Goal: Task Accomplishment & Management: Use online tool/utility

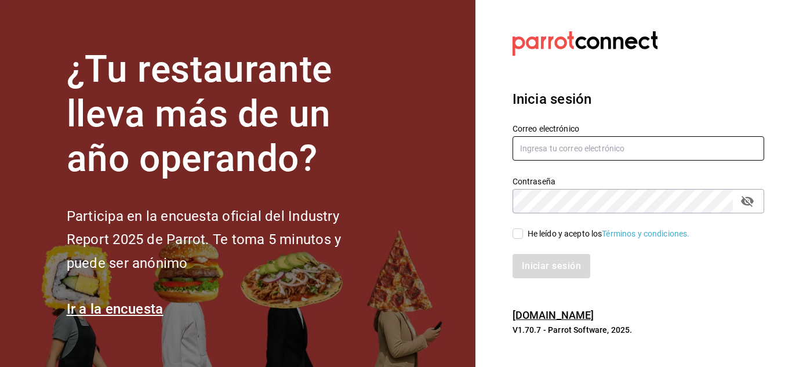
type input "mochomos.arcos@grupocosteno.com"
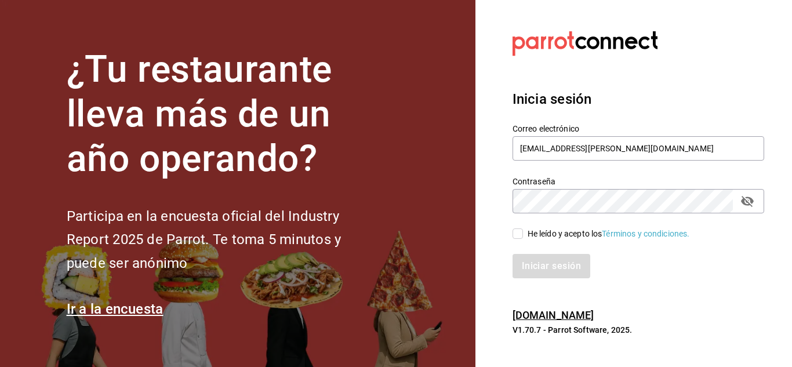
click at [522, 232] on input "He leído y acepto los Términos y condiciones." at bounding box center [517, 233] width 10 height 10
checkbox input "true"
click at [544, 266] on button "Iniciar sesión" at bounding box center [551, 266] width 79 height 24
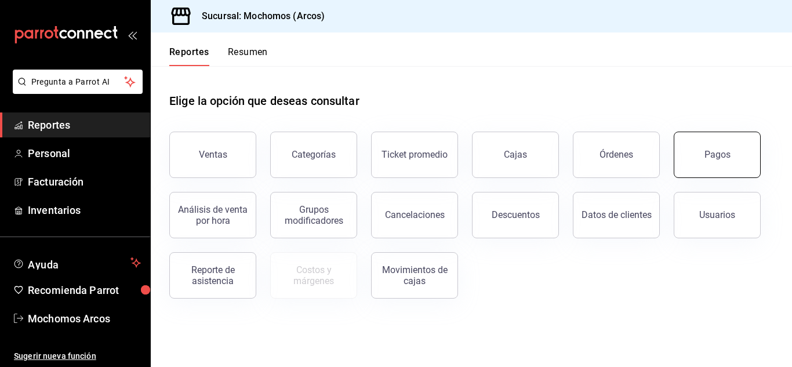
click at [731, 175] on button "Pagos" at bounding box center [716, 155] width 87 height 46
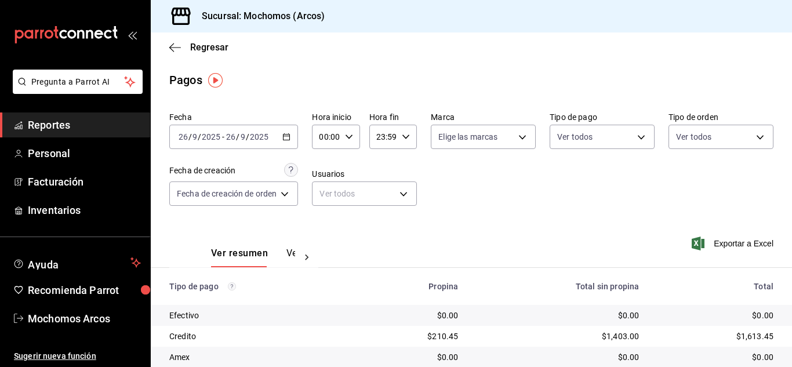
click at [353, 139] on div "00:00 Hora inicio" at bounding box center [336, 137] width 48 height 24
click at [327, 213] on span "10" at bounding box center [325, 212] width 5 height 9
type input "10:00"
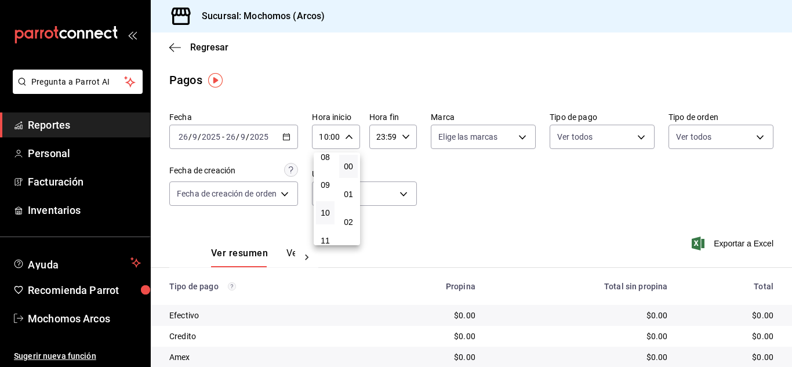
click at [531, 181] on div at bounding box center [396, 183] width 792 height 367
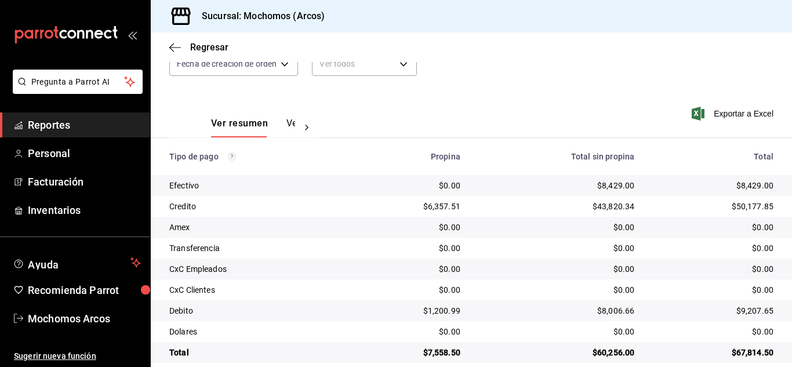
scroll to position [145, 0]
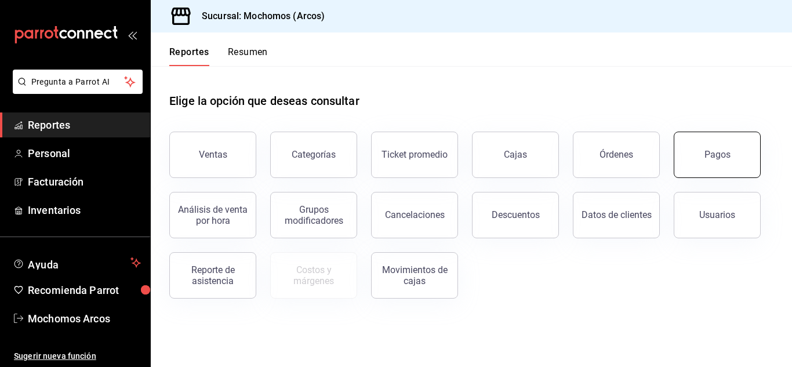
click at [719, 161] on button "Pagos" at bounding box center [716, 155] width 87 height 46
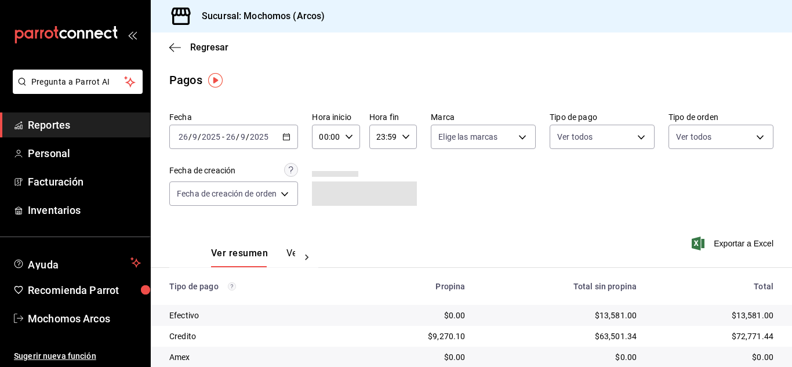
drag, startPoint x: 158, startPoint y: 43, endPoint x: 154, endPoint y: 53, distance: 10.4
click at [154, 53] on div "Regresar" at bounding box center [471, 47] width 641 height 30
click at [64, 131] on span "Reportes" at bounding box center [84, 125] width 113 height 16
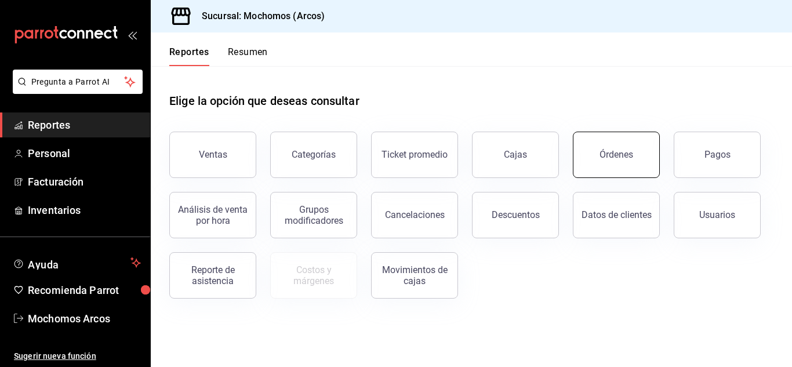
click at [607, 161] on button "Órdenes" at bounding box center [615, 155] width 87 height 46
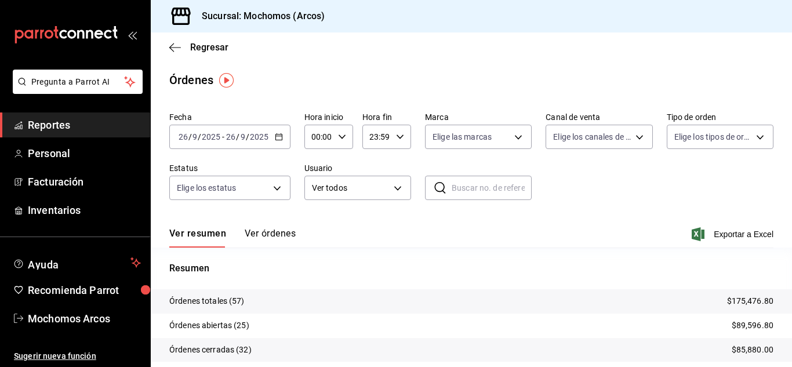
click at [284, 235] on button "Ver órdenes" at bounding box center [270, 238] width 51 height 20
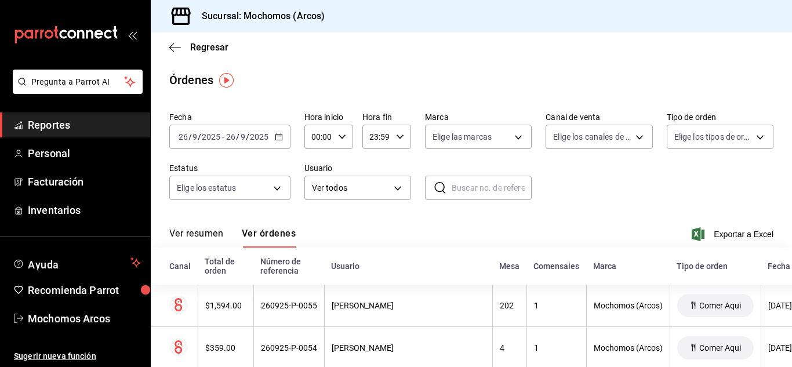
click at [279, 133] on icon "button" at bounding box center [279, 137] width 8 height 8
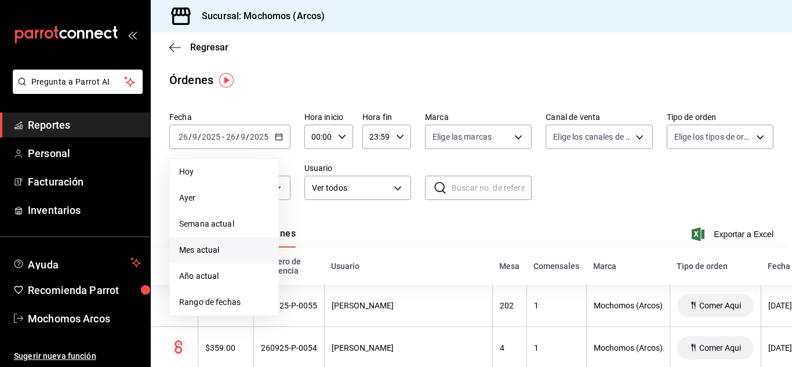
click at [215, 256] on li "Mes actual" at bounding box center [224, 250] width 108 height 26
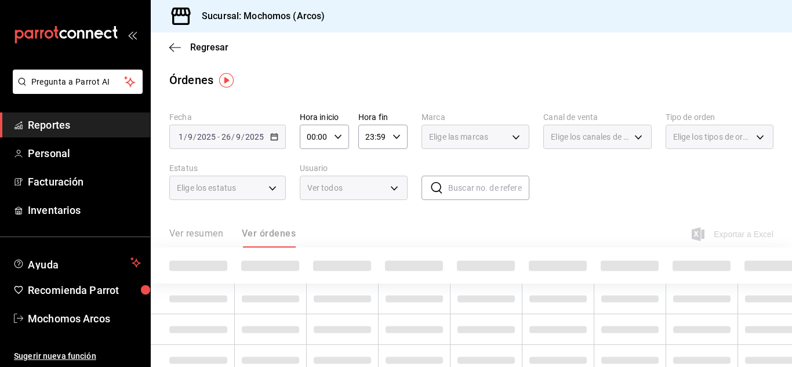
click at [268, 137] on div "2025-09-01 1 / 9 / 2025 - 2025-09-26 26 / 9 / 2025" at bounding box center [227, 137] width 116 height 24
click at [593, 202] on div "Fecha 2025-09-01 1 / 9 / 2025 - 2025-09-26 26 / 9 / 2025 Hora inicio 00:00 Hora…" at bounding box center [471, 160] width 604 height 107
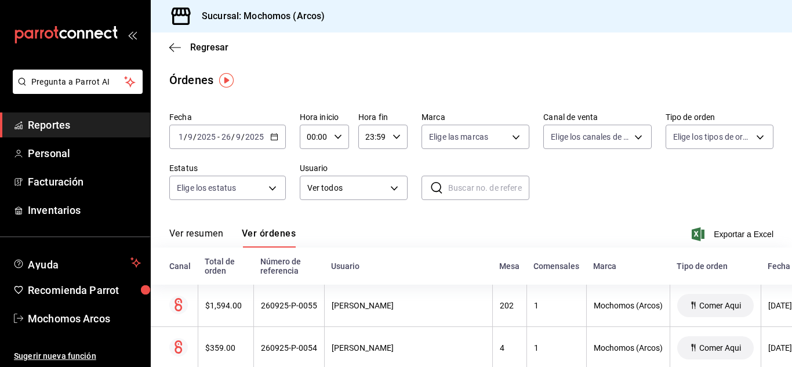
click at [229, 146] on div "2025-09-01 1 / 9 / 2025 - 2025-09-26 26 / 9 / 2025" at bounding box center [227, 137] width 116 height 24
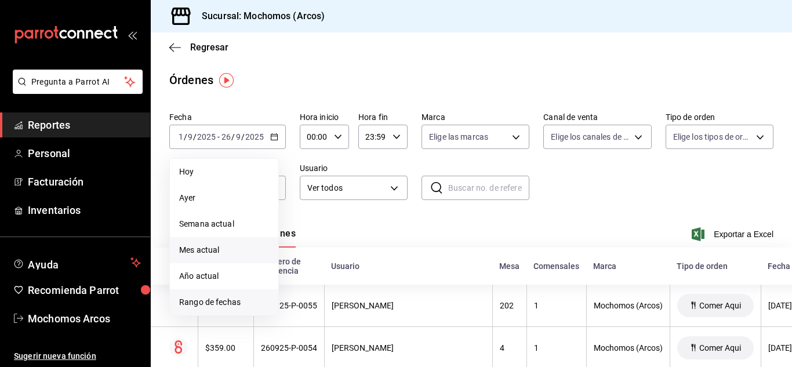
click at [214, 302] on span "Rango de fechas" at bounding box center [224, 302] width 90 height 12
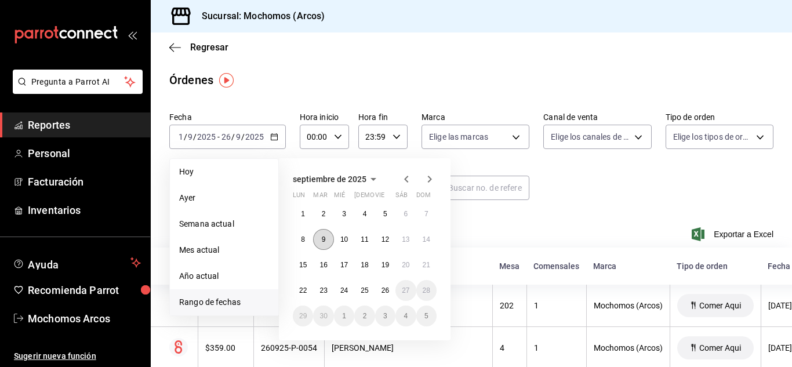
click at [322, 237] on abbr "9" at bounding box center [324, 239] width 4 height 8
click at [337, 238] on button "10" at bounding box center [344, 239] width 20 height 21
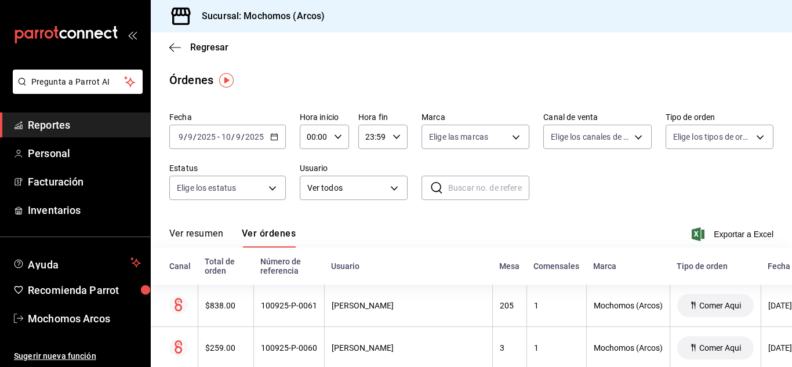
click at [68, 136] on link "Reportes" at bounding box center [75, 124] width 150 height 25
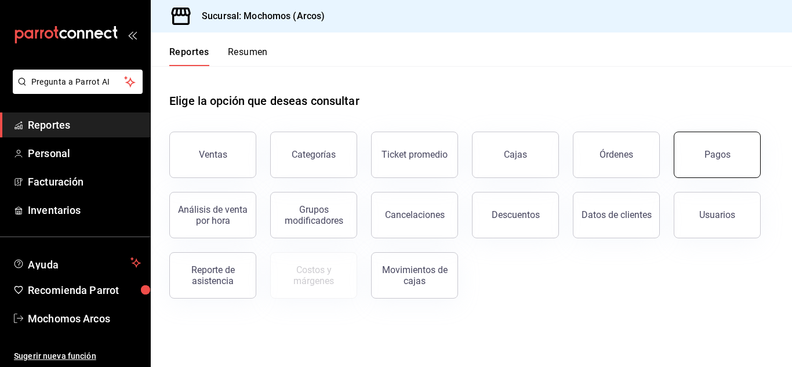
click at [726, 148] on button "Pagos" at bounding box center [716, 155] width 87 height 46
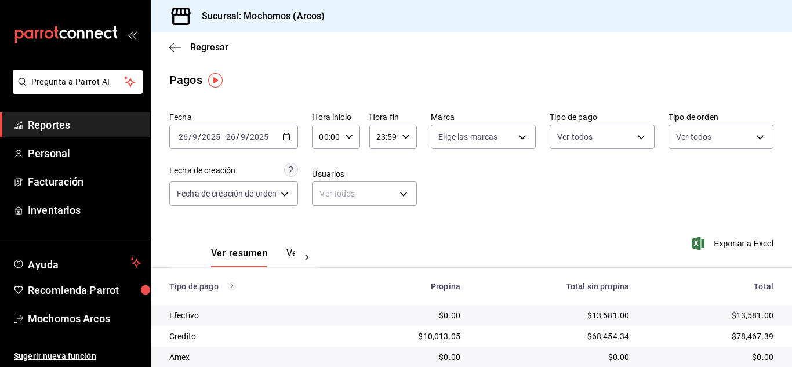
click at [506, 202] on div "Fecha [DATE] [DATE] - [DATE] [DATE] Hora inicio 00:00 Hora inicio Hora fin 23:5…" at bounding box center [471, 163] width 604 height 112
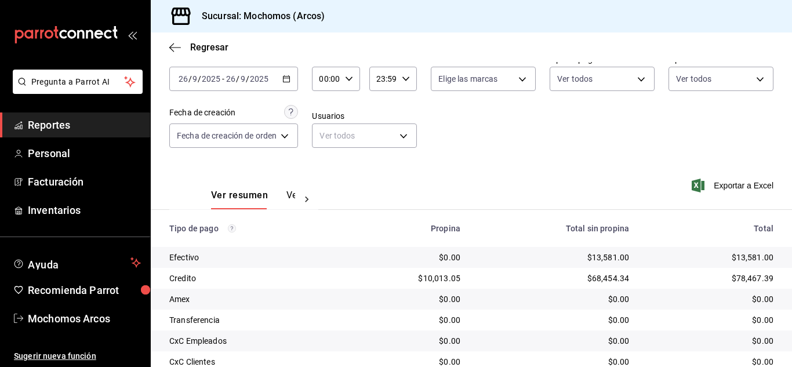
scroll to position [145, 0]
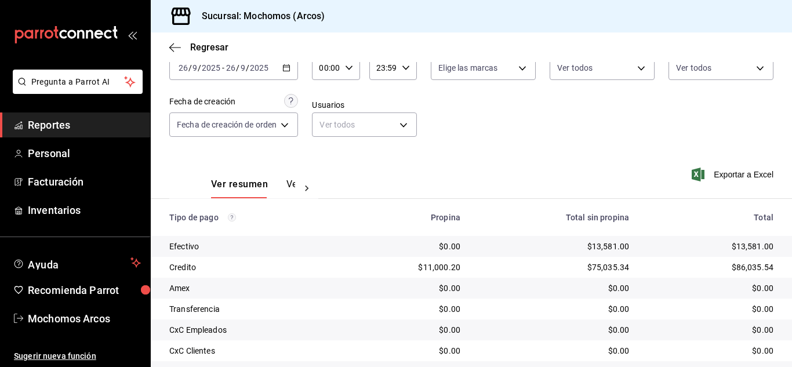
scroll to position [145, 0]
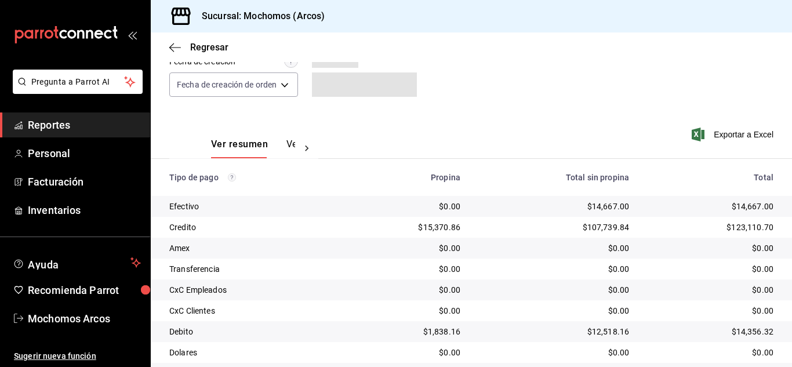
scroll to position [116, 0]
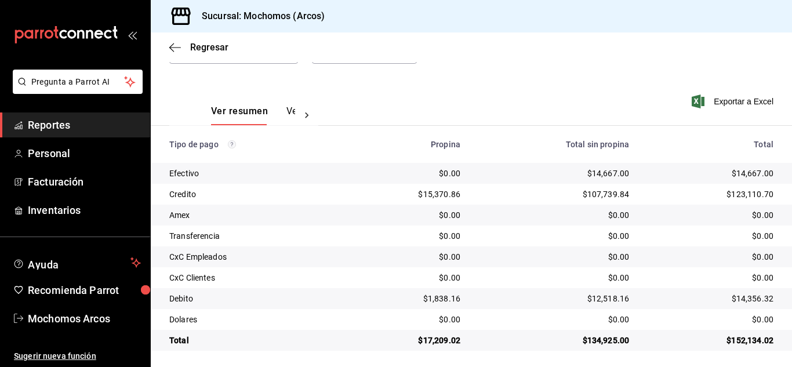
scroll to position [145, 0]
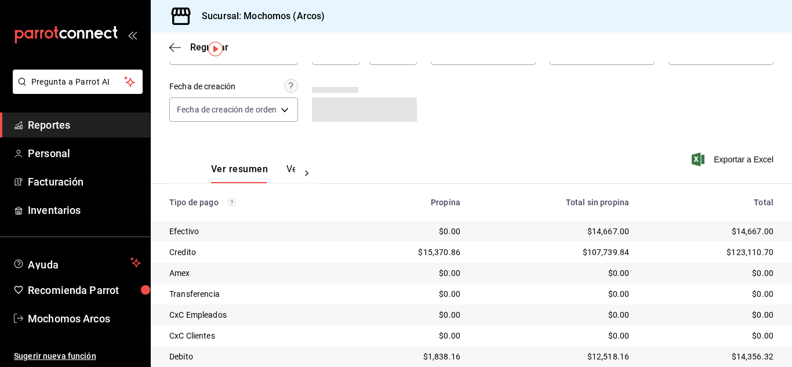
scroll to position [145, 0]
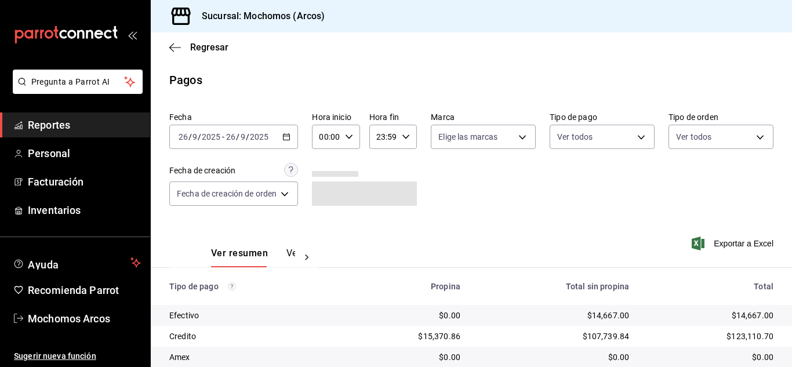
click at [348, 136] on icon "button" at bounding box center [349, 137] width 8 height 8
click at [330, 159] on button "10" at bounding box center [325, 154] width 19 height 23
type input "10:00"
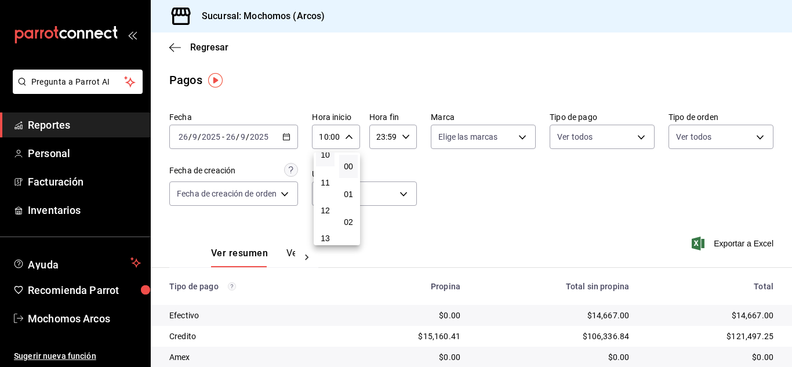
drag, startPoint x: 788, startPoint y: 206, endPoint x: 789, endPoint y: 275, distance: 69.0
click at [789, 275] on div at bounding box center [396, 183] width 792 height 367
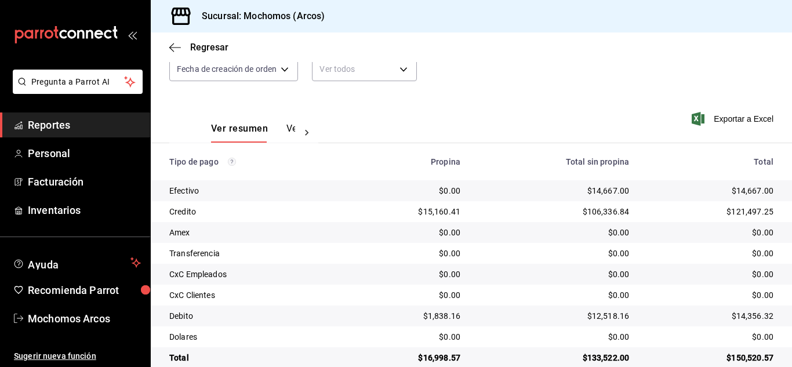
scroll to position [145, 0]
